Goal: Information Seeking & Learning: Understand process/instructions

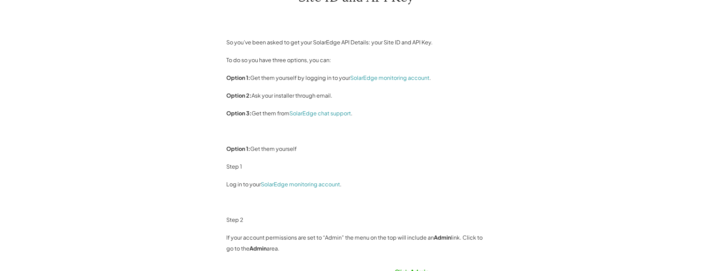
scroll to position [102, 0]
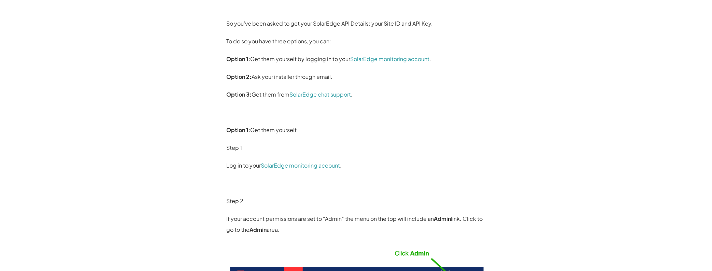
click at [322, 96] on link "SolarEdge chat support" at bounding box center [319, 94] width 61 height 7
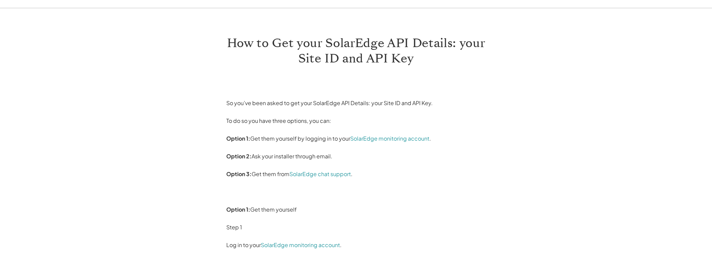
scroll to position [102, 0]
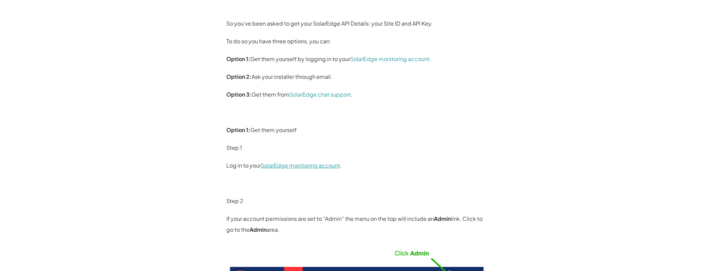
click at [326, 163] on link "SolarEdge monitoring account" at bounding box center [300, 165] width 79 height 7
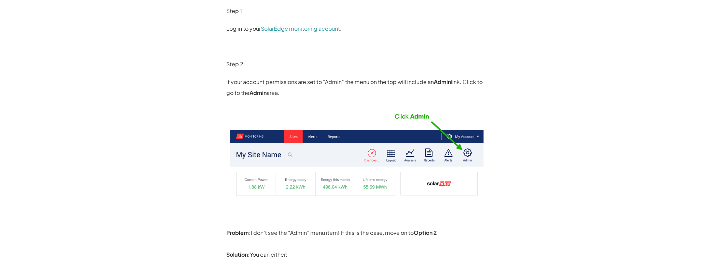
scroll to position [239, 0]
